Goal: Task Accomplishment & Management: Use online tool/utility

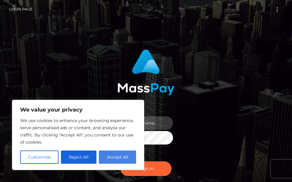
type input "terry.cope2"
click at [109, 157] on button "Accept All" at bounding box center [117, 157] width 37 height 13
checkbox input "true"
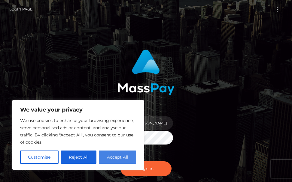
checkbox input "true"
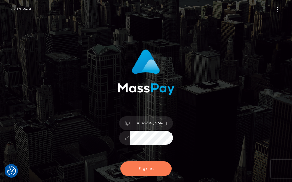
click at [138, 170] on button "Sign in" at bounding box center [145, 168] width 51 height 15
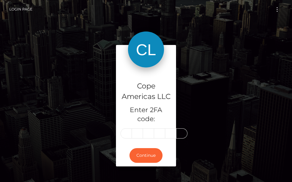
type input "1"
type input "7"
type input "8"
type input "0"
type input "7"
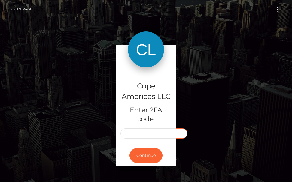
type input "2"
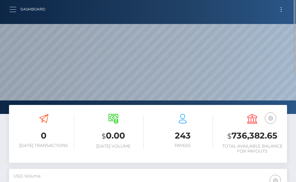
click at [15, 11] on button "button" at bounding box center [14, 9] width 11 height 8
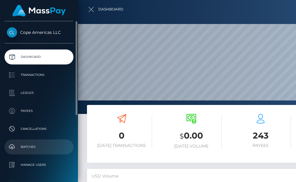
click at [31, 145] on p "Batches" at bounding box center [39, 146] width 64 height 9
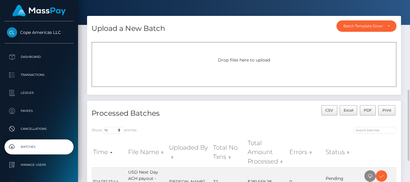
scroll to position [76, 0]
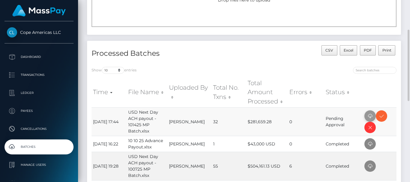
click at [296, 114] on icon at bounding box center [369, 115] width 7 height 7
click at [296, 115] on icon at bounding box center [381, 115] width 7 height 7
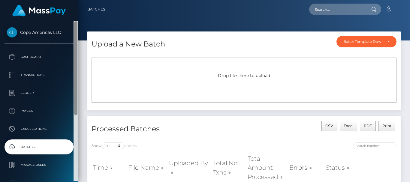
scroll to position [60, 0]
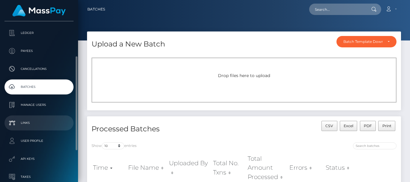
click at [24, 130] on link "Links" at bounding box center [38, 122] width 69 height 15
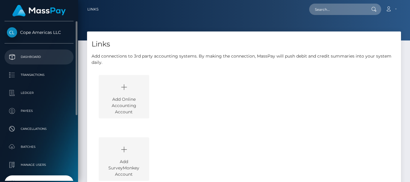
click at [22, 56] on p "Dashboard" at bounding box center [39, 56] width 64 height 9
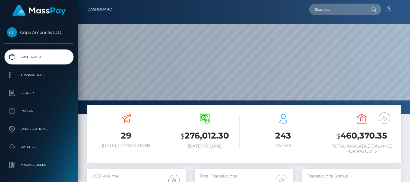
scroll to position [106, 98]
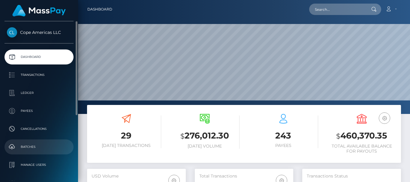
click at [32, 144] on p "Batches" at bounding box center [39, 146] width 64 height 9
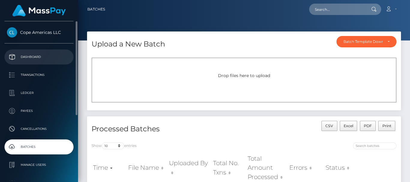
click at [27, 56] on p "Dashboard" at bounding box center [39, 56] width 64 height 9
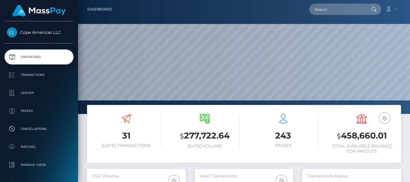
scroll to position [106, 98]
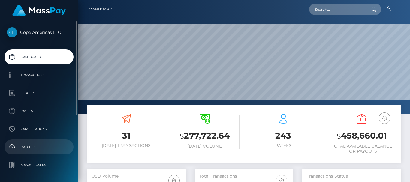
click at [25, 144] on p "Batches" at bounding box center [39, 146] width 64 height 9
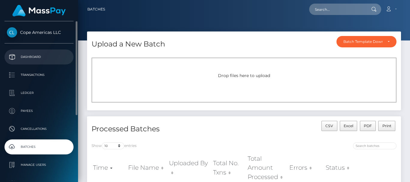
click at [23, 55] on p "Dashboard" at bounding box center [39, 56] width 64 height 9
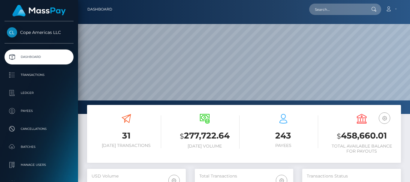
scroll to position [106, 98]
click at [391, 7] on icon at bounding box center [388, 9] width 6 height 5
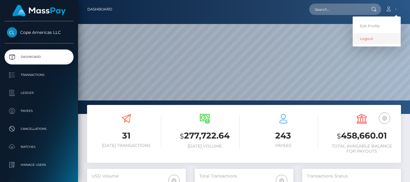
click at [367, 37] on link "Logout" at bounding box center [376, 38] width 48 height 11
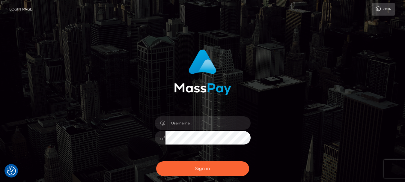
checkbox input "true"
